Goal: Task Accomplishment & Management: Complete application form

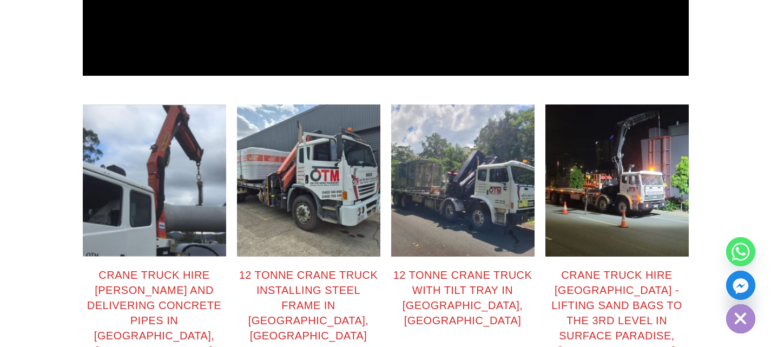
scroll to position [1785, 0]
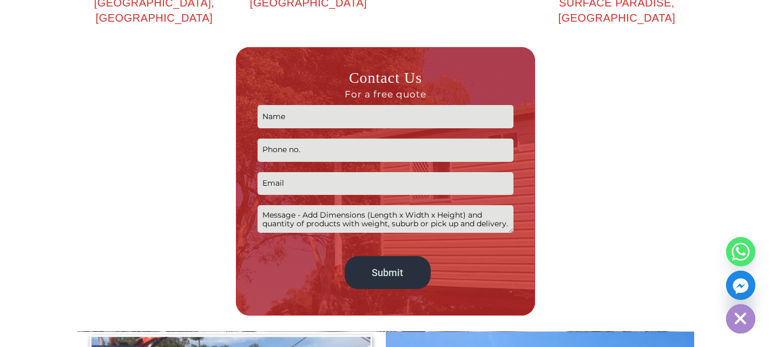
click at [332, 105] on input "Contact form" at bounding box center [385, 116] width 256 height 23
click at [322, 205] on textarea "Contact form" at bounding box center [385, 219] width 256 height 28
paste textarea "Pickup October 3rd 8am Tv show set. 5500L x 2450W x 3500H - 1.5t finished weigh…"
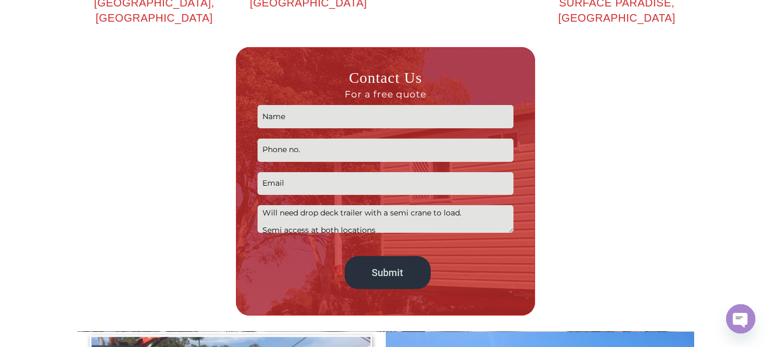
scroll to position [0, 0]
click at [335, 205] on textarea "Pickup October 3rd 8am Tv show set. 5500L x 2450W x 3500H - 1.5t finished weigh…" at bounding box center [385, 219] width 256 height 28
click at [264, 205] on textarea "Pickup October 3rd 8am Tv show set. Geebung Brisbane to 5500L x 2450W x 3500H -…" at bounding box center [385, 219] width 256 height 28
click at [309, 205] on textarea "Pickup October 3rd 8am Tv show set. 11/400 Bilseon RdGeebung Brisbane to 5500L …" at bounding box center [385, 219] width 256 height 28
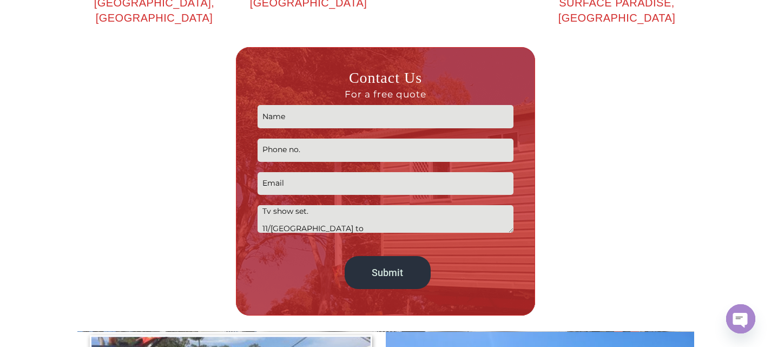
click at [322, 205] on textarea "Pickup October 3rd 8am Tv show set. 11/400 Bilsen RdGeebung Brisbane to 5500L x…" at bounding box center [385, 219] width 256 height 28
click at [359, 205] on textarea "Pickup October 3rd 8am Tv show set. 11/400 Bilsen Rd Geebung Brisbane to 5500L …" at bounding box center [385, 219] width 256 height 28
click at [395, 205] on textarea "Pickup October 3rd 8am Tv show set. 11/400 Bilsen Rd Geebung Brisbane to 5500L …" at bounding box center [385, 219] width 256 height 28
drag, startPoint x: 415, startPoint y: 193, endPoint x: 416, endPoint y: 203, distance: 9.8
click at [415, 205] on textarea "Pickup October 3rd 8am Tv show set. 11/400 Bilsen Rd Geebung Brisbane to 5500L …" at bounding box center [385, 219] width 256 height 28
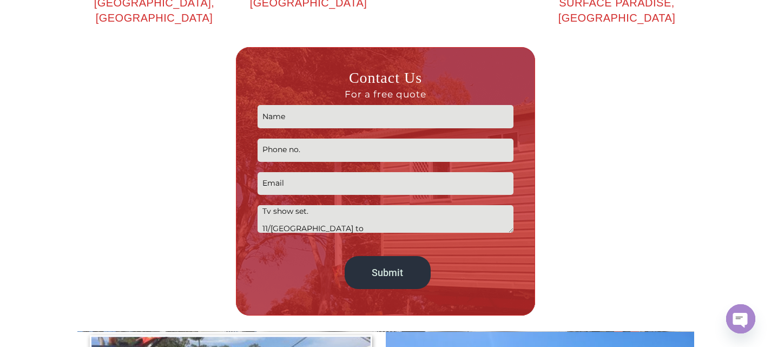
click at [416, 205] on textarea "Pickup October 3rd 8am Tv show set. 11/400 Bilsen Rd Geebung Brisbane to 5500L …" at bounding box center [385, 219] width 256 height 28
click at [419, 205] on textarea "Pickup October 3rd 8am Tv show set. 11/400 Bilsen Rd Geebung Brisbane to 5500L …" at bounding box center [385, 219] width 256 height 28
click at [366, 205] on textarea "Pickup October 3rd 8am Tv show set. 11/400 Bilsen Rd Geebung Brisbane to 5500L …" at bounding box center [385, 219] width 256 height 28
click at [434, 205] on textarea "Pickup October 3rd 8am Tv show set. 11/400 Bilsen Rd Geebung 4014 Brisbane to 5…" at bounding box center [385, 219] width 256 height 28
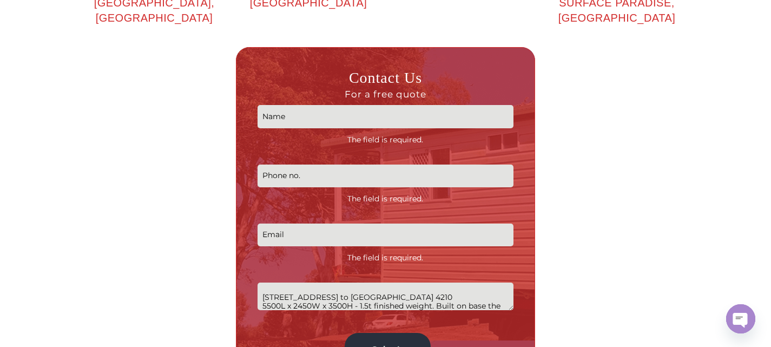
click at [289, 282] on textarea "Pickup October 3rd 8am Tv show set. 11/400 Bilsen Rd Geebung 4014 Brisbane to V…" at bounding box center [385, 296] width 256 height 28
click at [295, 282] on textarea "Pickup October 3rd 8am Tv show set. 11/400 Bilsen Rd Geebung 4014 Brisbane to V…" at bounding box center [385, 296] width 256 height 28
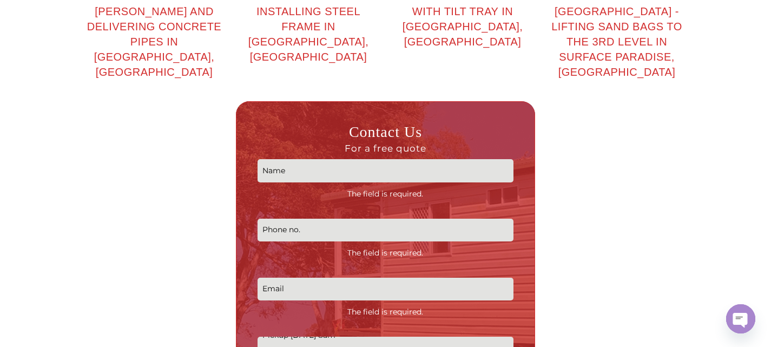
scroll to position [0, 0]
type textarea "Pickup October 3rd 8am Tv show set. 11/400 Bilsen Rd Geebung 4014 Brisbane to V…"
click at [293, 155] on p "The field is required. The field is required. The field is required. Pickup Oct…" at bounding box center [385, 289] width 256 height 271
click at [293, 159] on input "Contact form" at bounding box center [385, 170] width 256 height 23
type input "Mitch Granshaw"
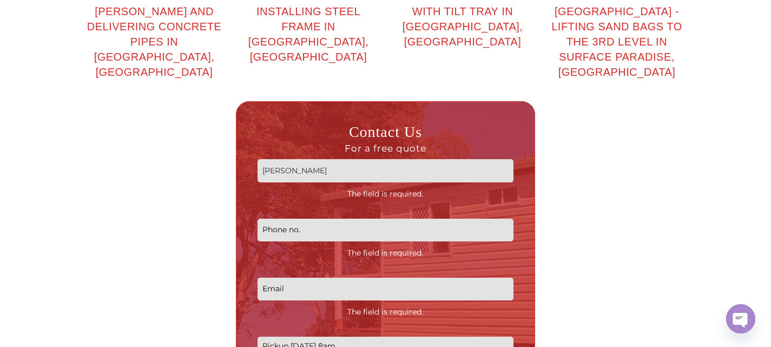
type input "0447723749"
type input "ops@popuppeople.com.au"
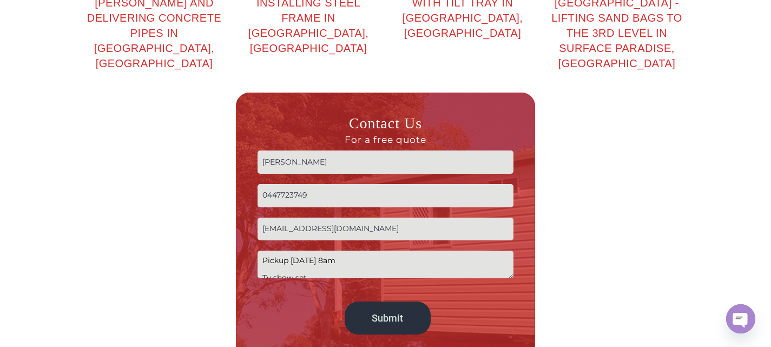
scroll to position [1893, 0]
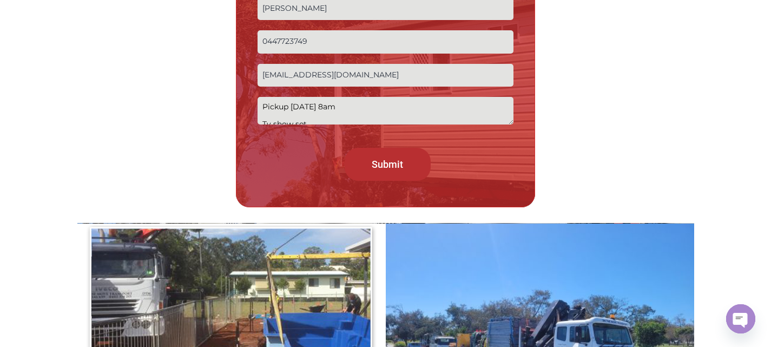
click at [395, 148] on input "Submit" at bounding box center [388, 164] width 86 height 33
